Goal: Task Accomplishment & Management: Use online tool/utility

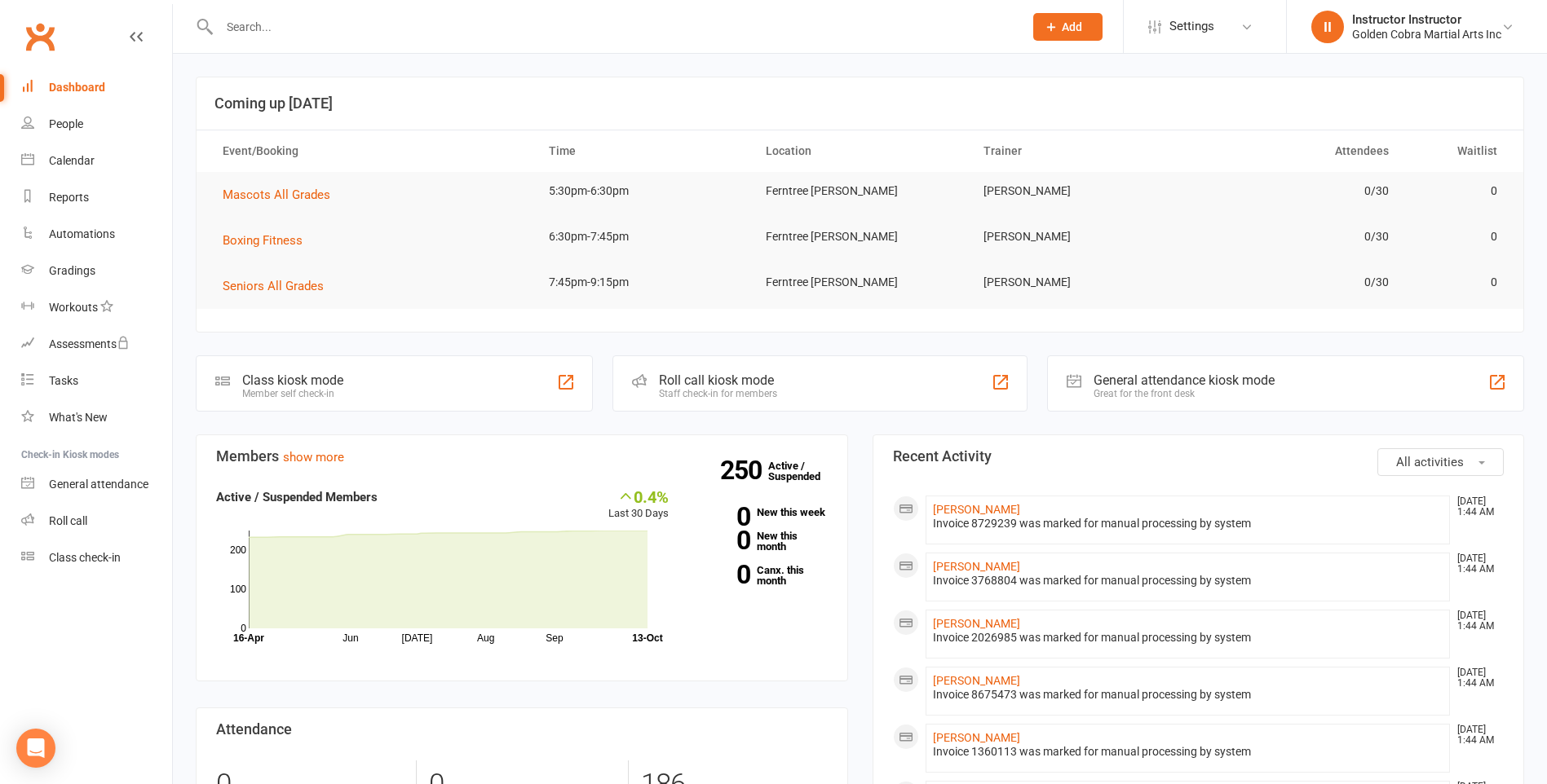
click at [244, 182] on td "Mascots All Grades" at bounding box center [370, 195] width 326 height 46
click at [252, 192] on span "Mascots All Grades" at bounding box center [276, 194] width 107 height 15
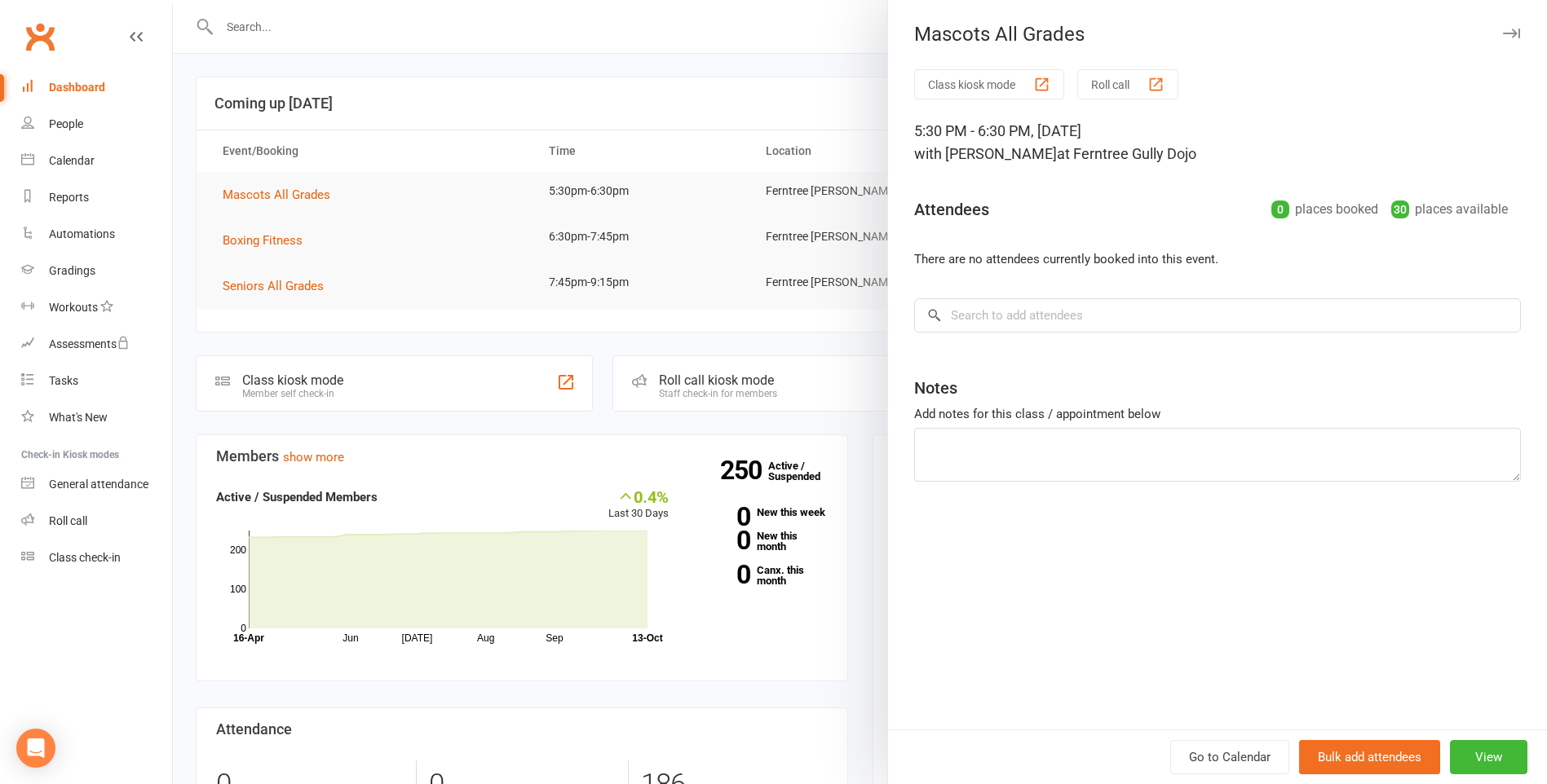
click at [965, 93] on button "Class kiosk mode" at bounding box center [989, 84] width 150 height 30
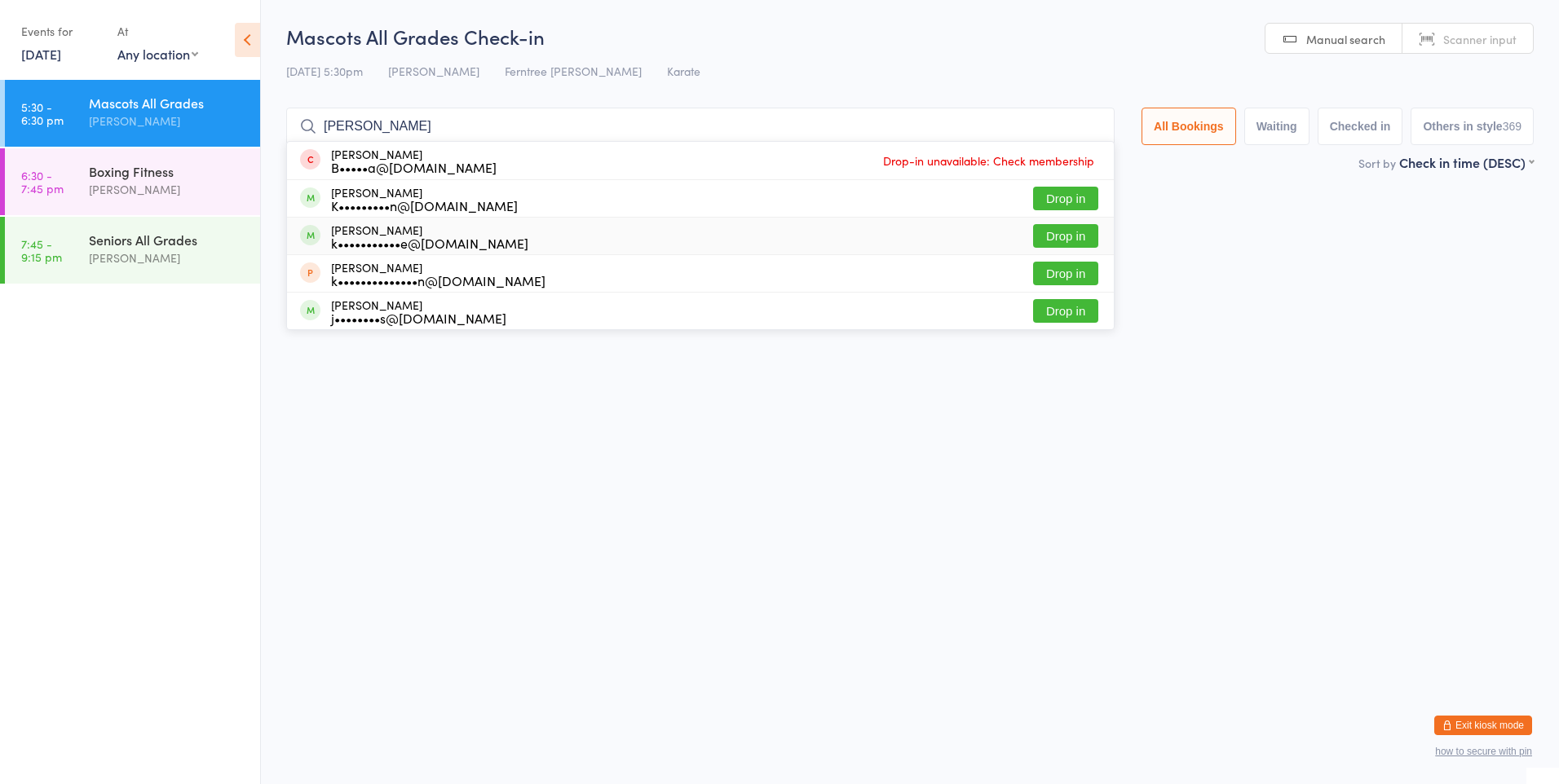
type input "[PERSON_NAME]"
click at [1041, 226] on button "Drop in" at bounding box center [1066, 236] width 65 height 24
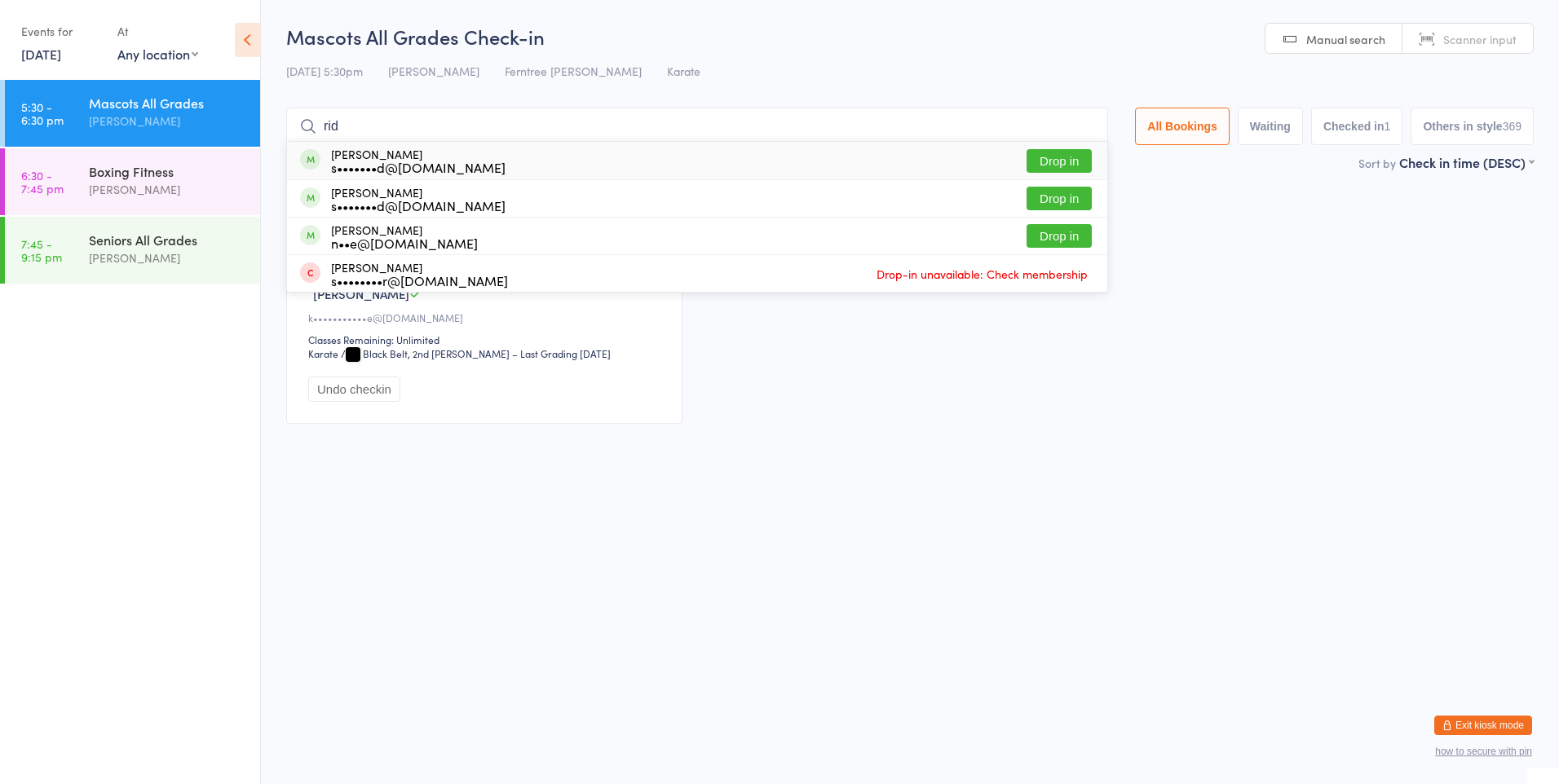
type input "rid"
drag, startPoint x: 1054, startPoint y: 153, endPoint x: 1058, endPoint y: 143, distance: 10.8
click at [1055, 148] on div "[PERSON_NAME] s•••••••d@[DOMAIN_NAME] Drop in" at bounding box center [696, 160] width 820 height 38
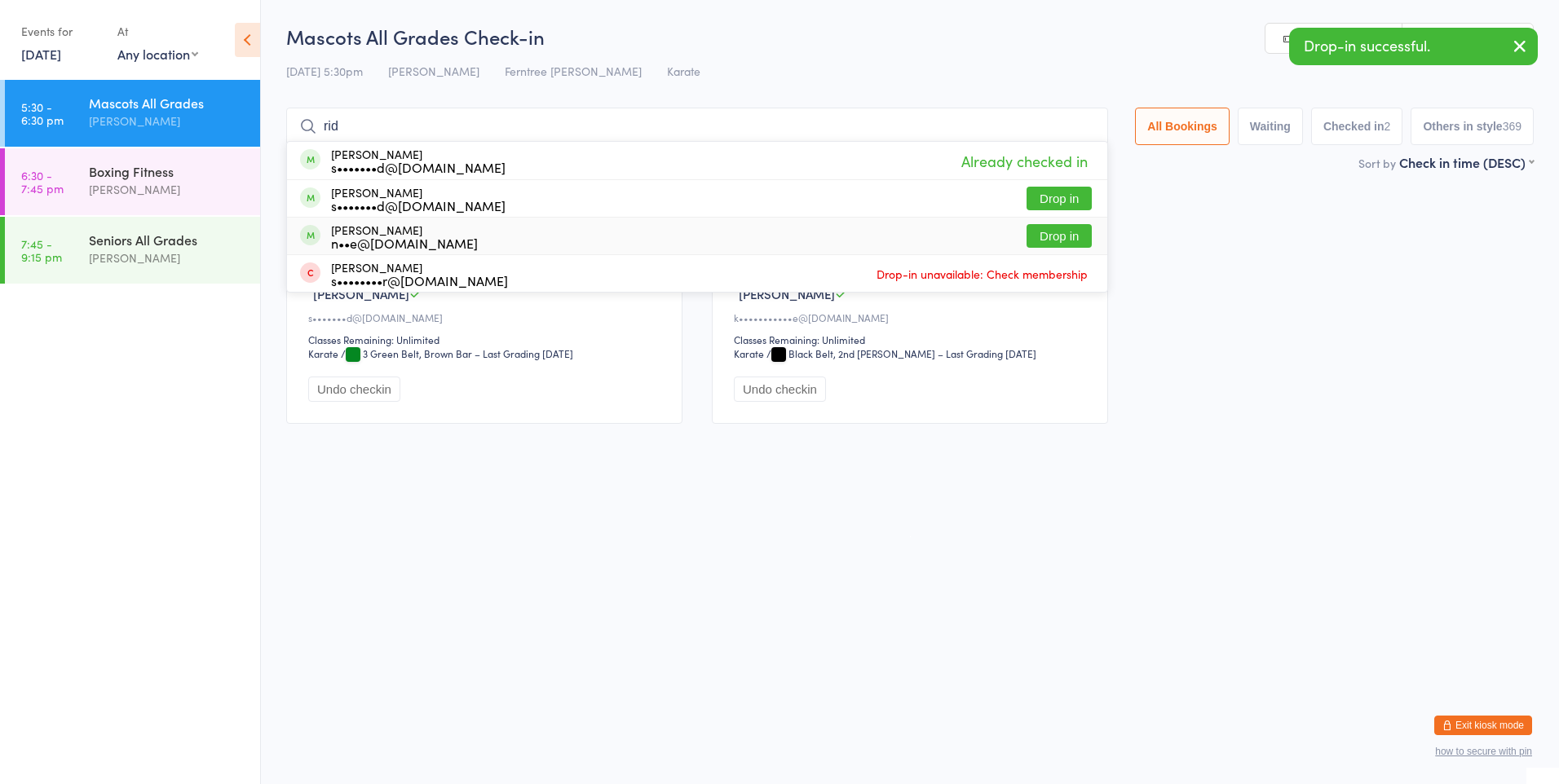
type input "rid"
click at [1053, 248] on div "[PERSON_NAME] n••e@[DOMAIN_NAME] Drop in" at bounding box center [696, 236] width 820 height 37
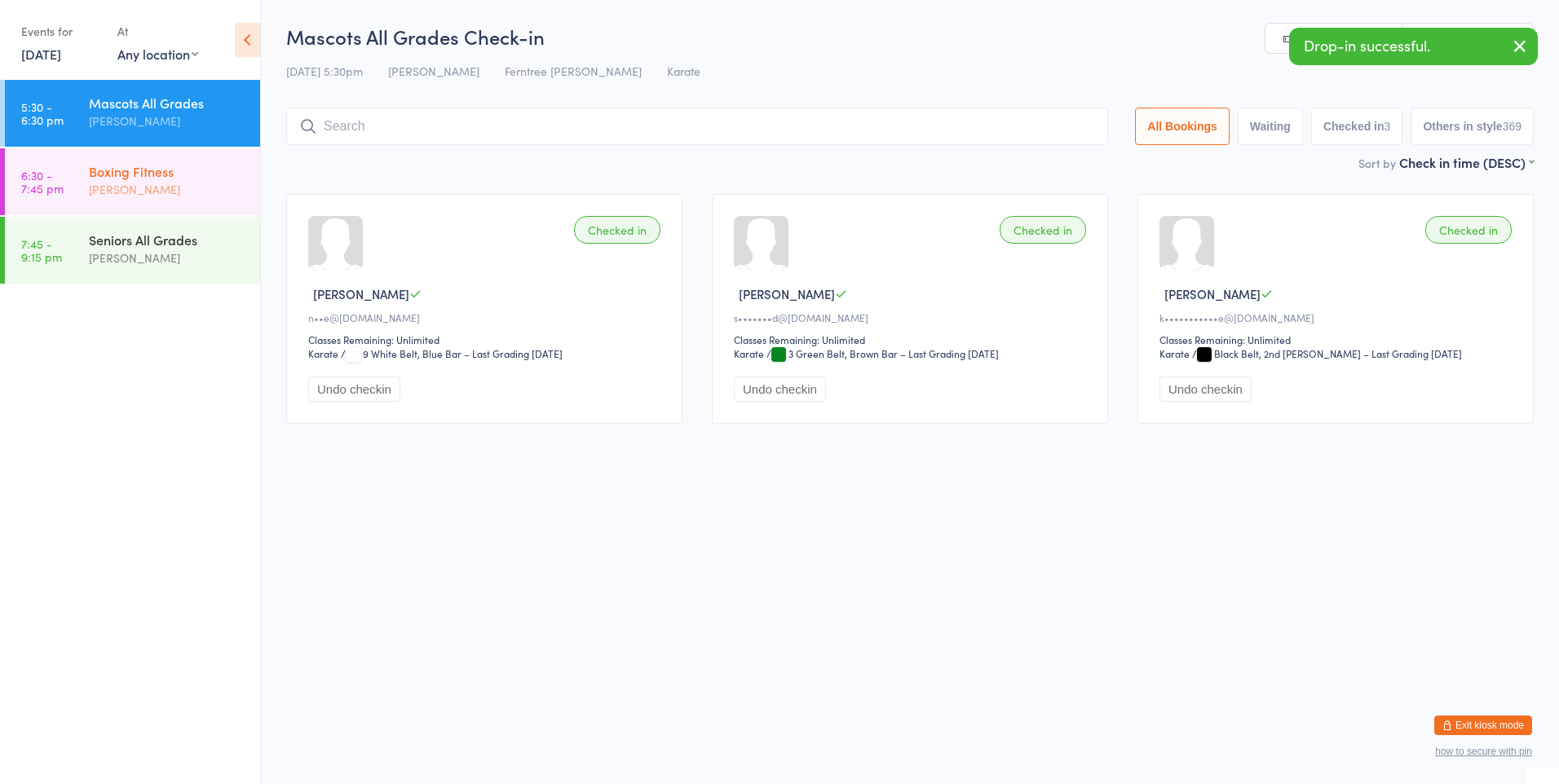
click at [85, 178] on link "6:30 - 7:45 pm Boxing Fitness [PERSON_NAME]" at bounding box center [133, 182] width 255 height 67
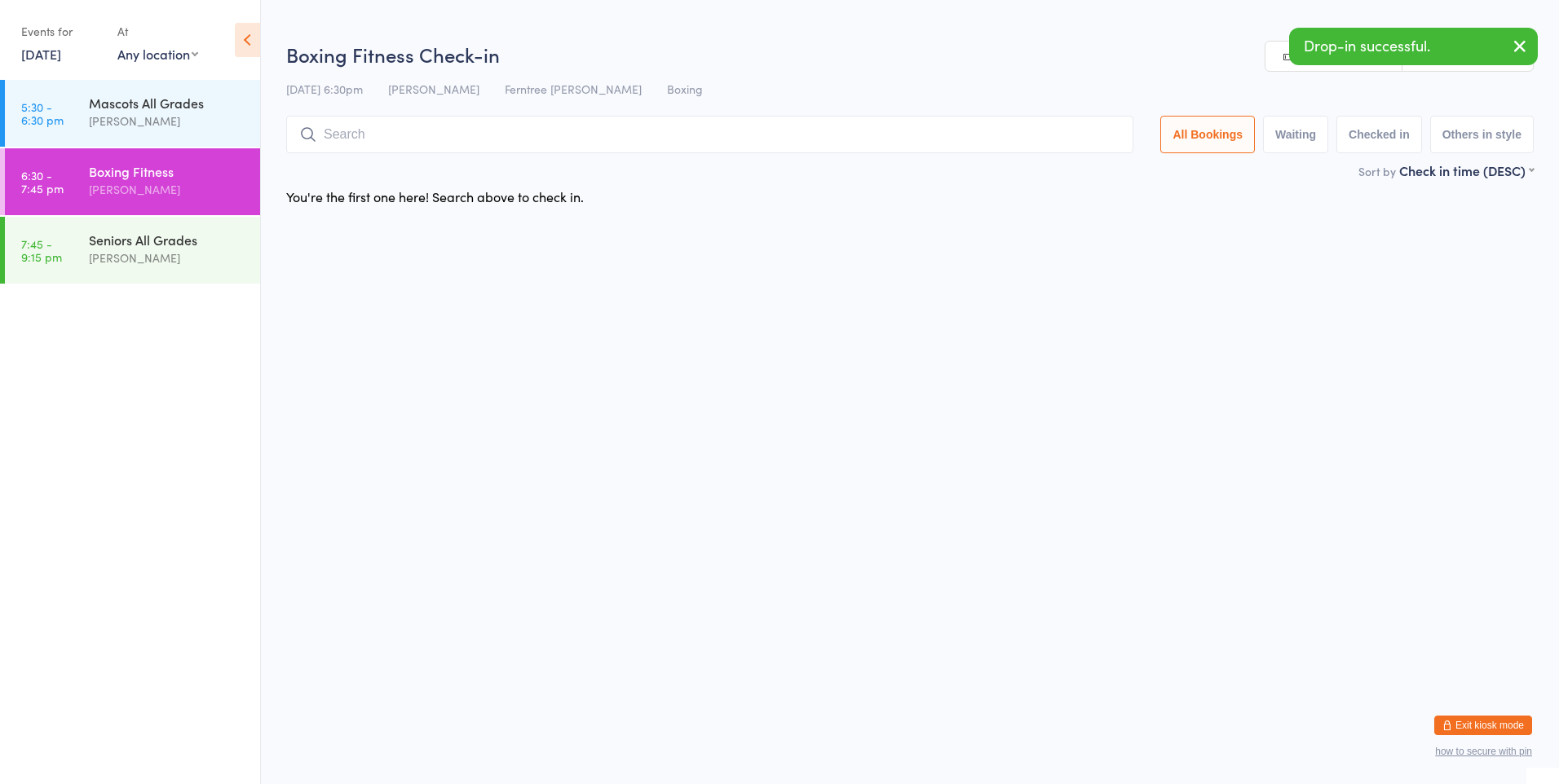
type input "i"
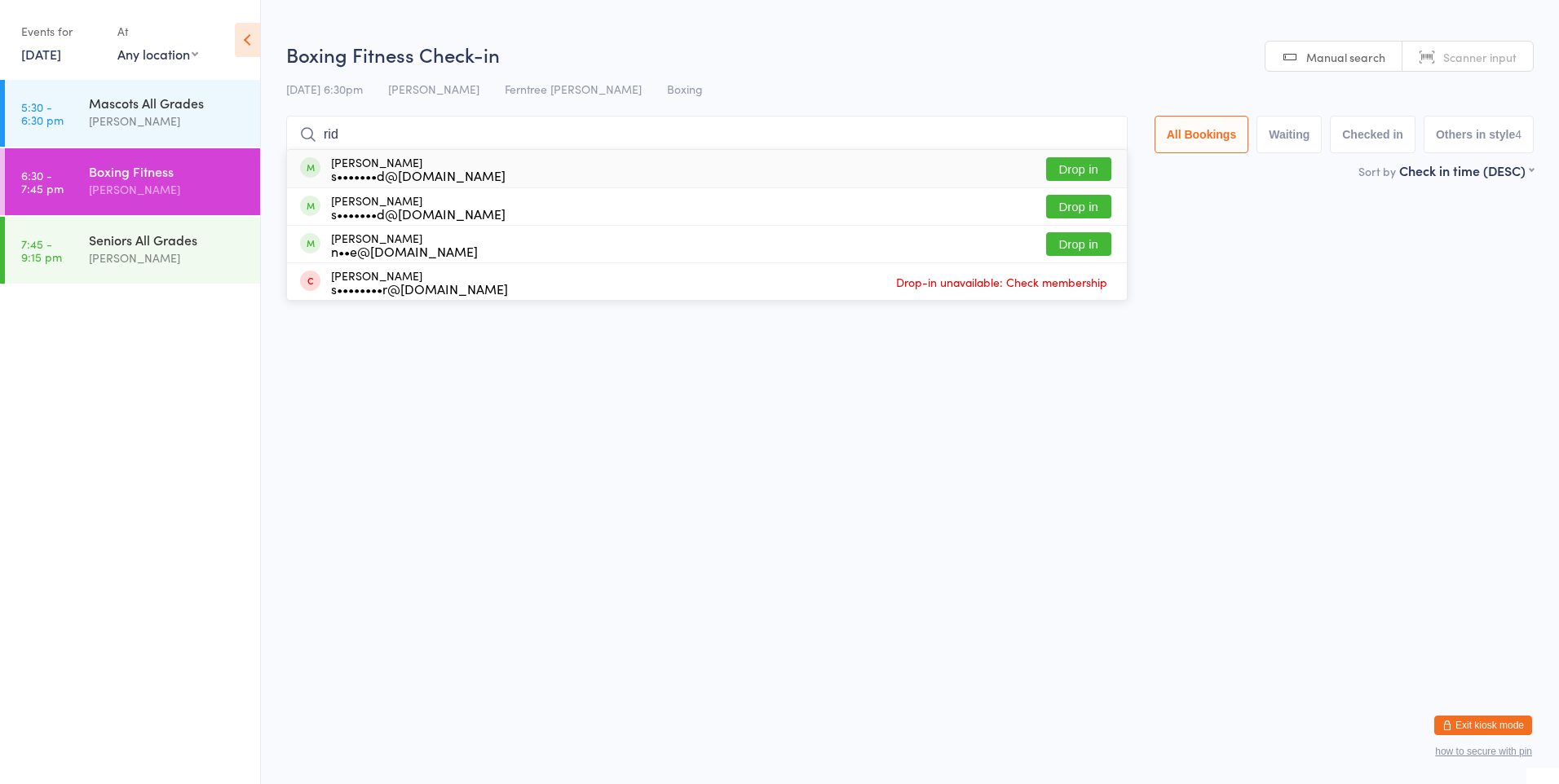
type input "rid"
click at [1053, 171] on button "Drop in" at bounding box center [1079, 169] width 65 height 24
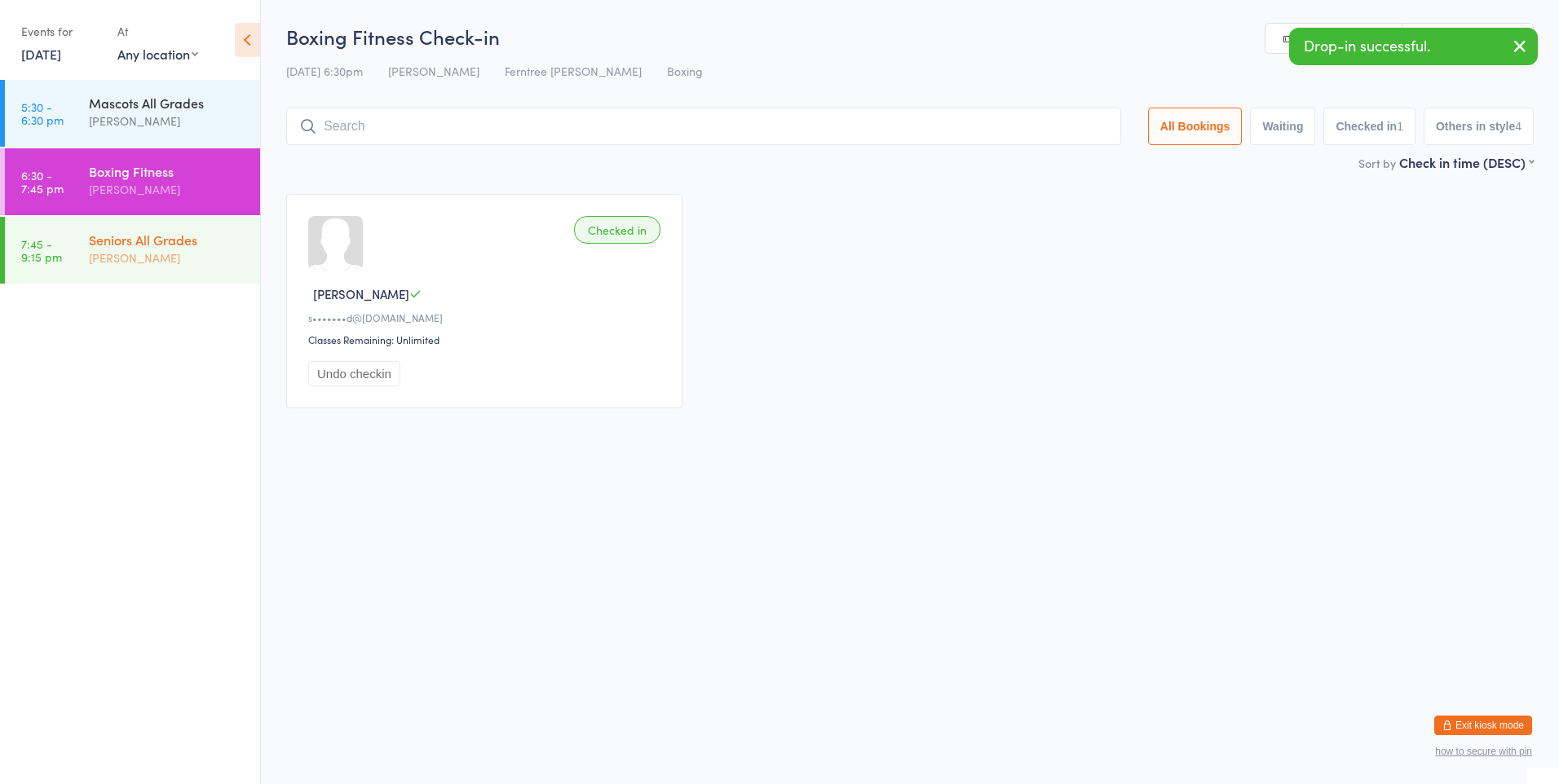
click at [54, 278] on link "7:45 - 9:15 pm Seniors All Grades [PERSON_NAME]" at bounding box center [133, 250] width 255 height 67
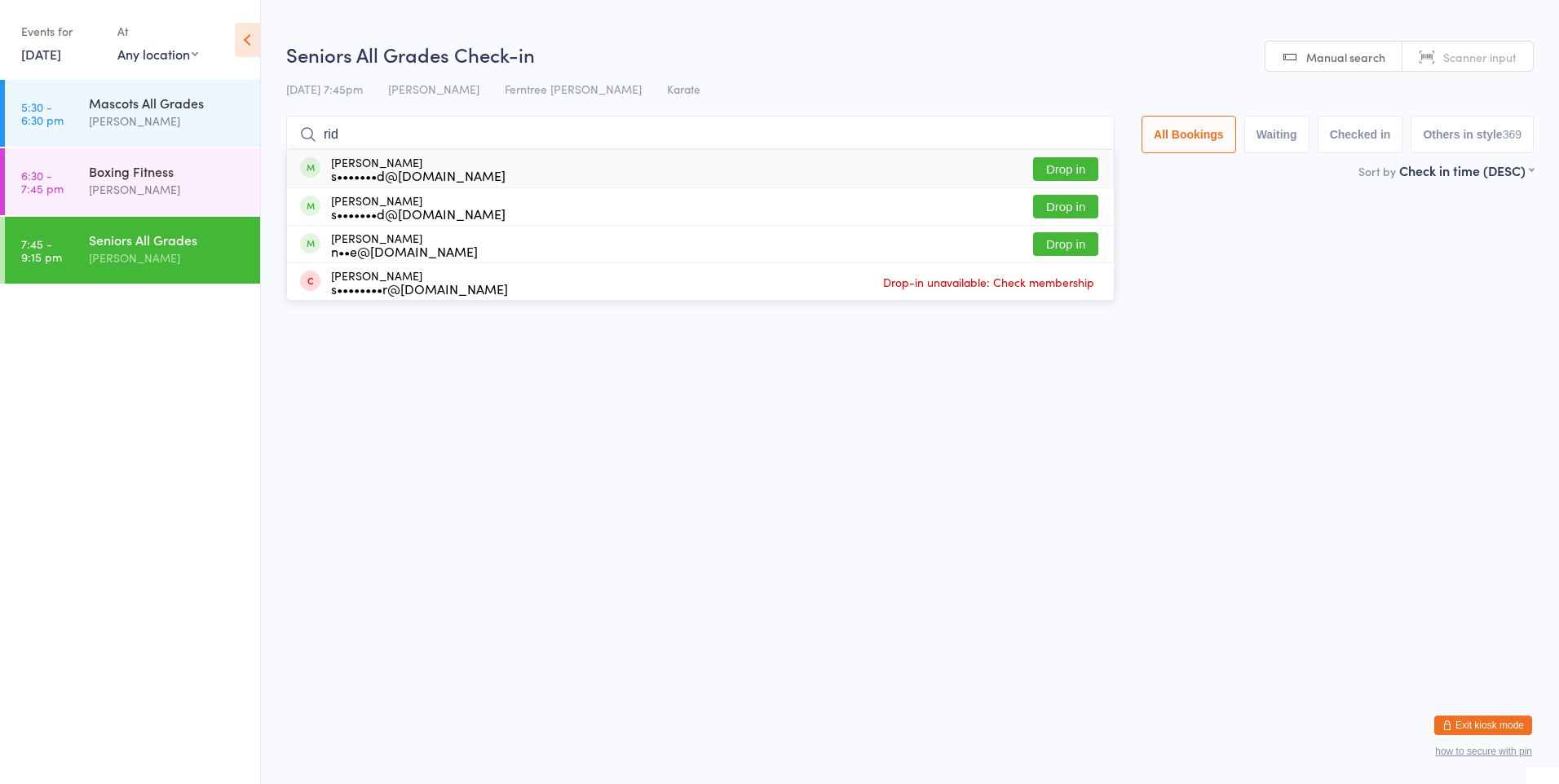
type input "rid"
click at [1075, 172] on button "Drop in" at bounding box center [1066, 169] width 65 height 24
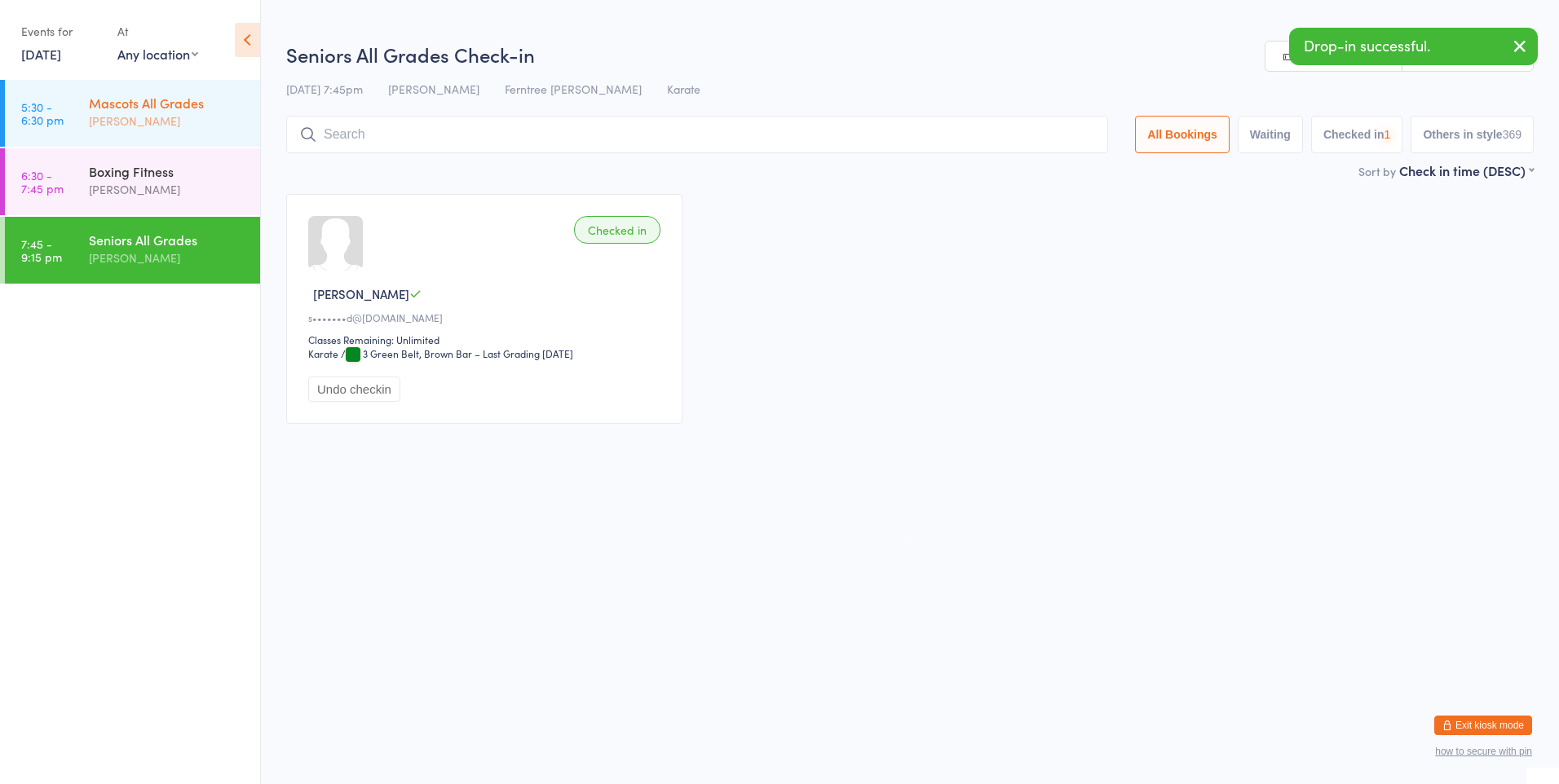
click at [147, 108] on div "Mascots All Grades" at bounding box center [167, 103] width 157 height 18
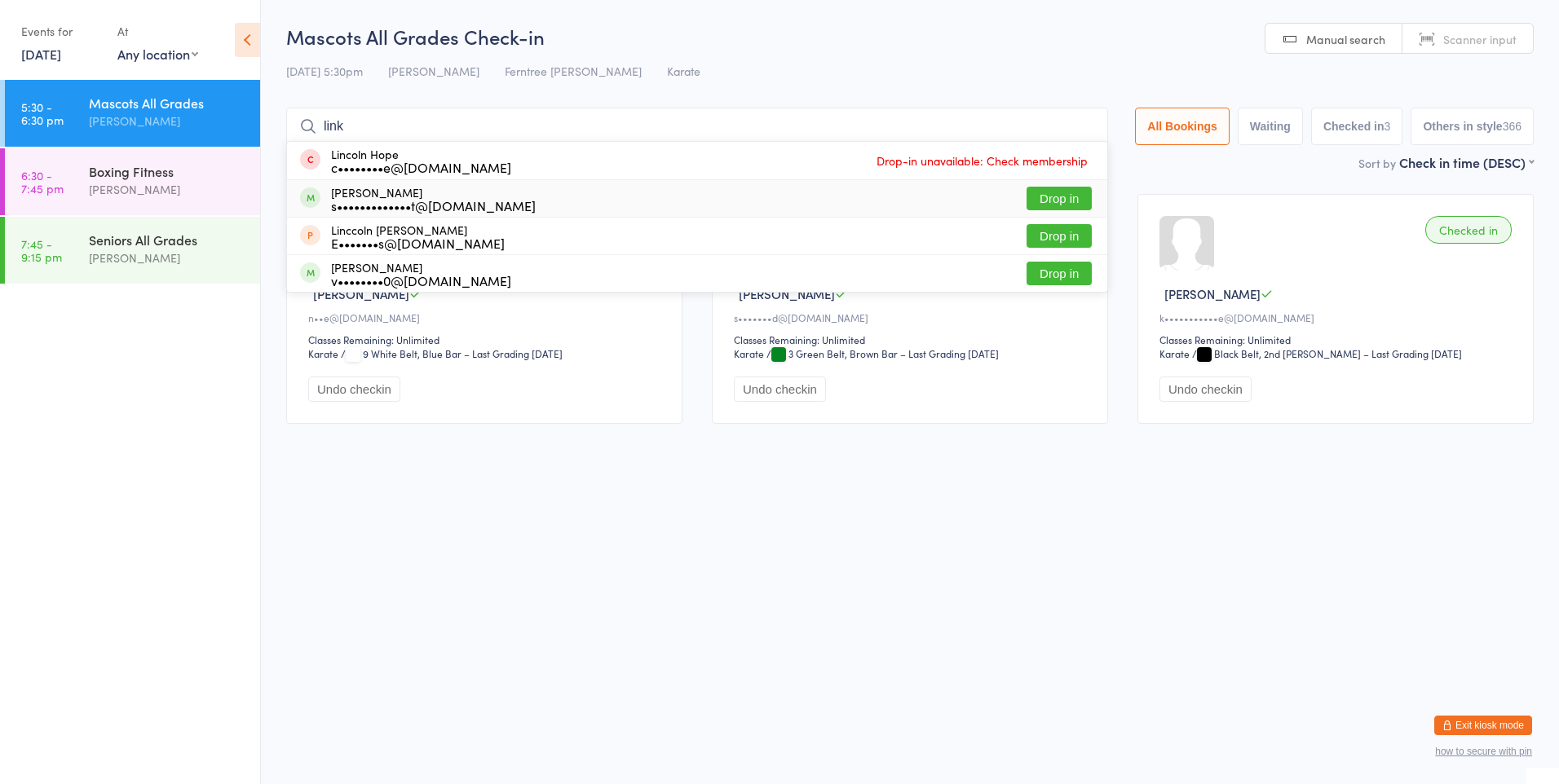
type input "link"
click at [392, 212] on div "s•••••••••••••t@[DOMAIN_NAME]" at bounding box center [433, 205] width 205 height 13
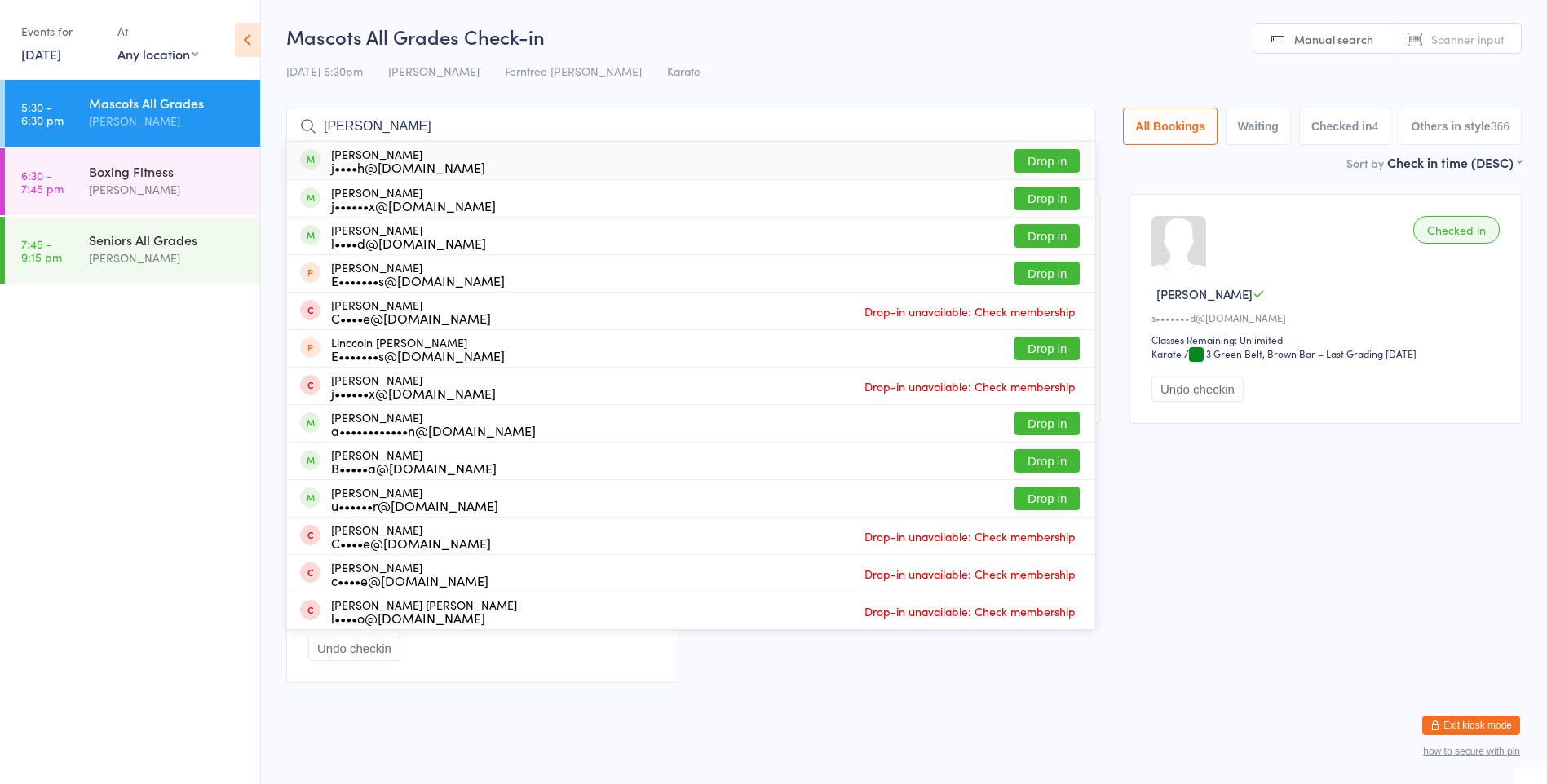
type input "[PERSON_NAME]"
click at [372, 173] on div "j••••h@[DOMAIN_NAME]" at bounding box center [407, 167] width 154 height 13
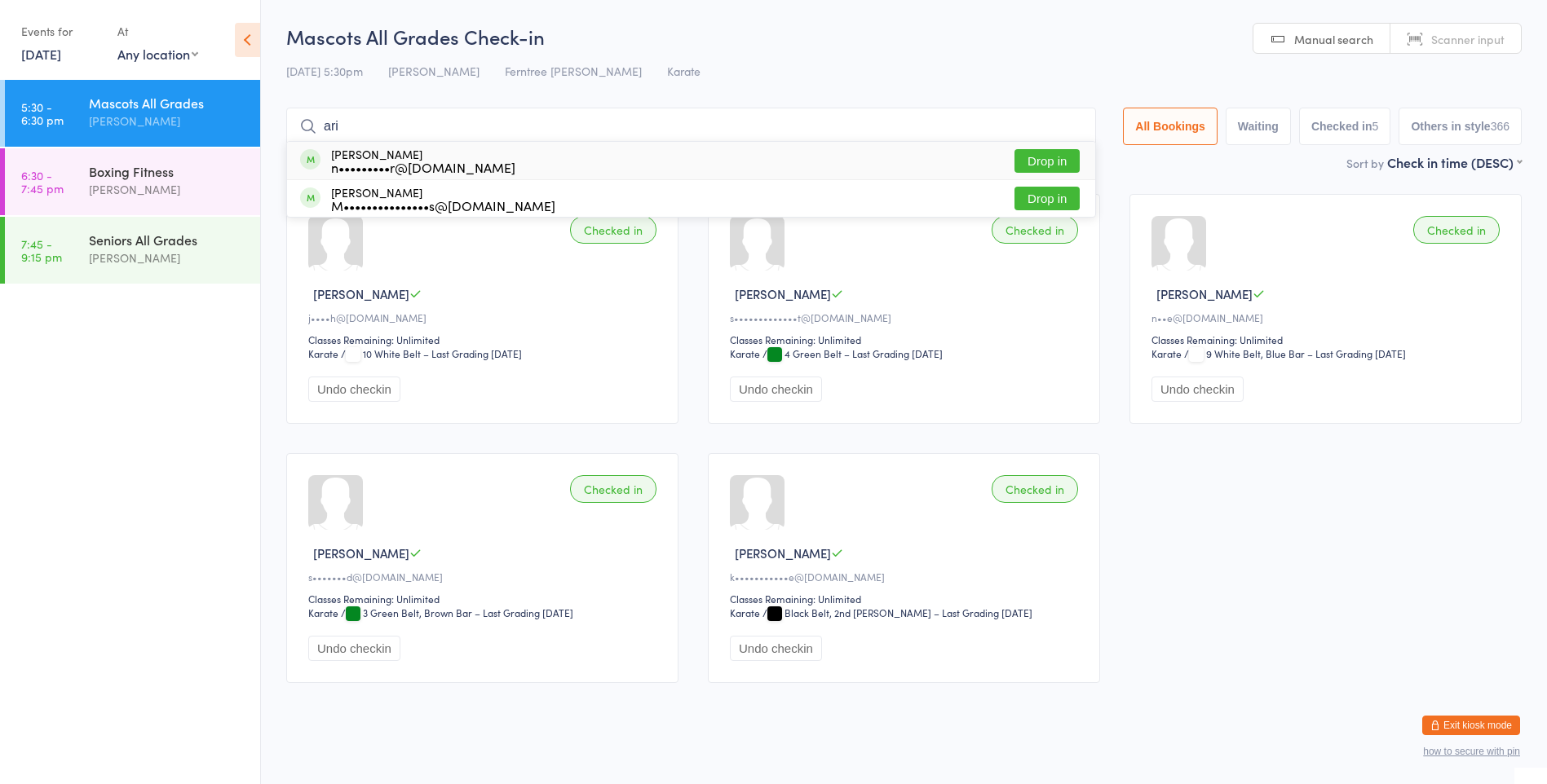
type input "ari"
click at [1040, 163] on button "Drop in" at bounding box center [1047, 161] width 65 height 24
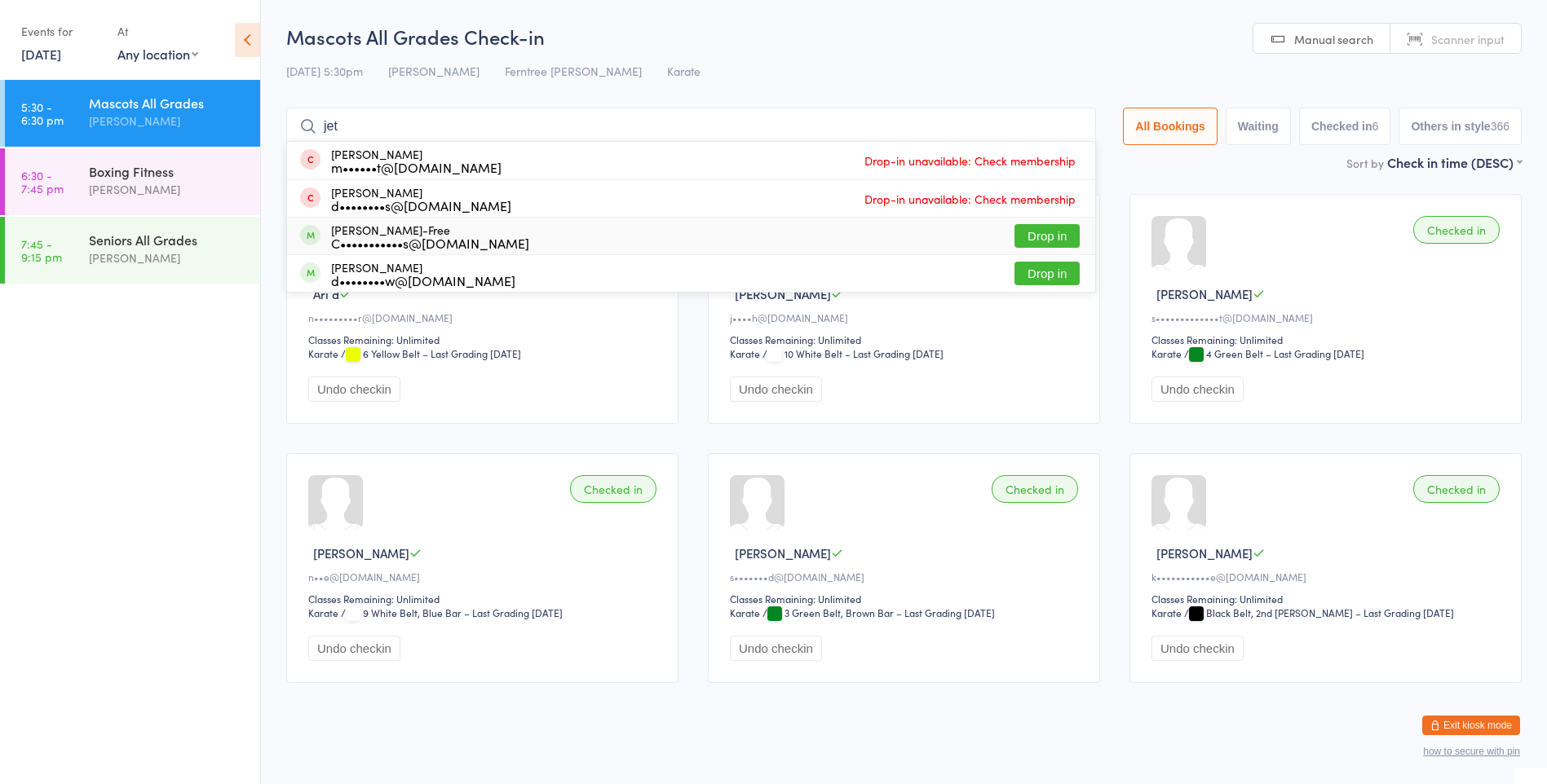
type input "jet"
click at [1031, 237] on button "Drop in" at bounding box center [1047, 236] width 65 height 24
